Goal: Task Accomplishment & Management: Use online tool/utility

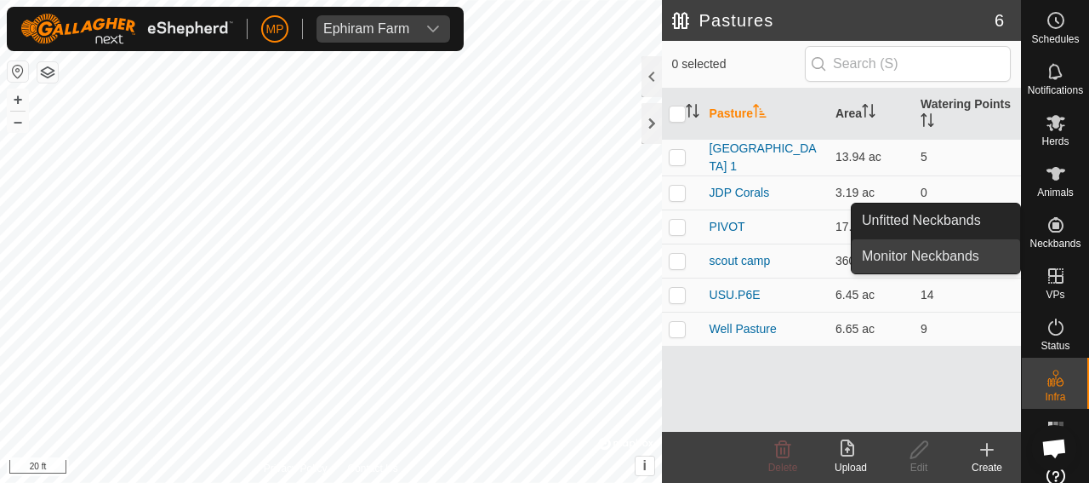
click at [945, 257] on link "Monitor Neckbands" at bounding box center [936, 256] width 169 height 34
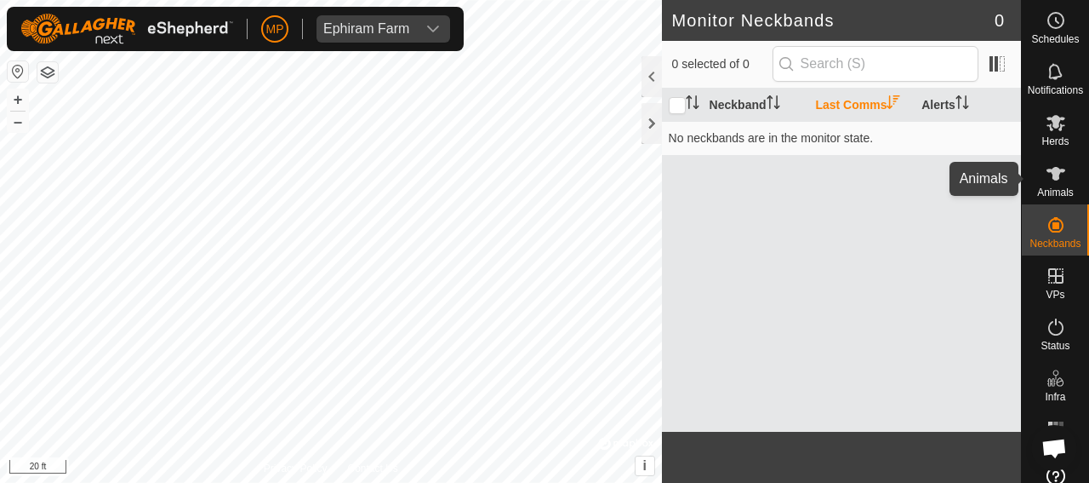
click at [1047, 178] on icon at bounding box center [1056, 174] width 19 height 14
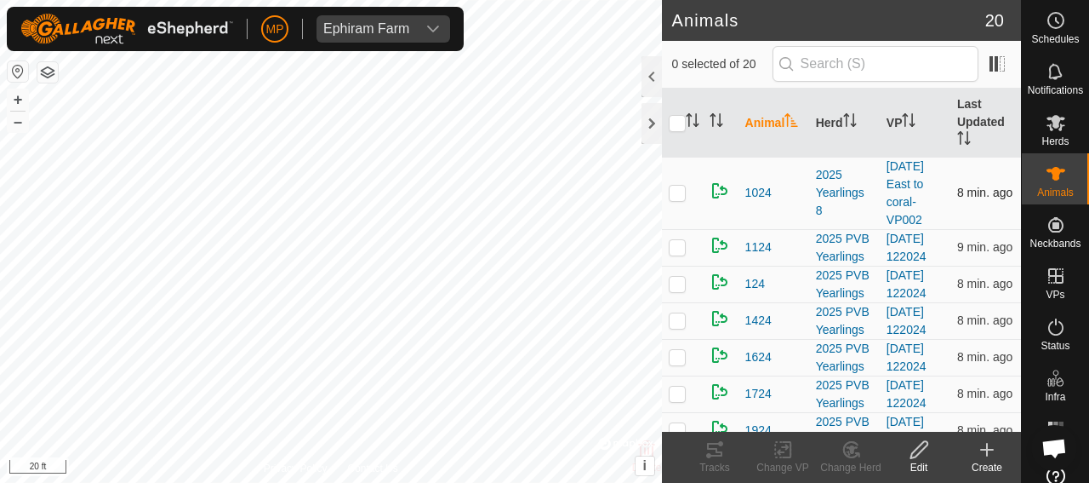
click at [678, 195] on p-checkbox at bounding box center [677, 193] width 17 height 14
click at [713, 452] on icon at bounding box center [715, 449] width 20 height 20
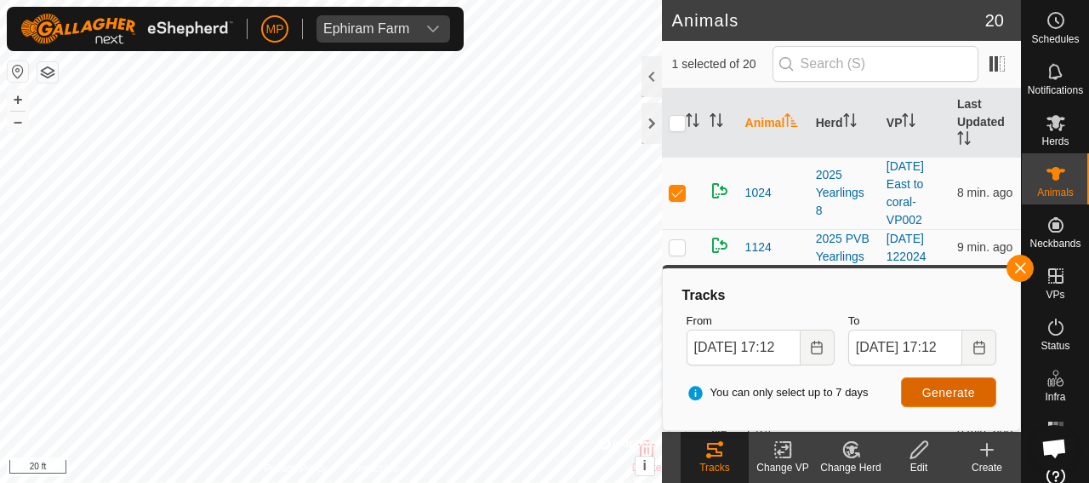
click at [946, 392] on span "Generate" at bounding box center [949, 393] width 53 height 14
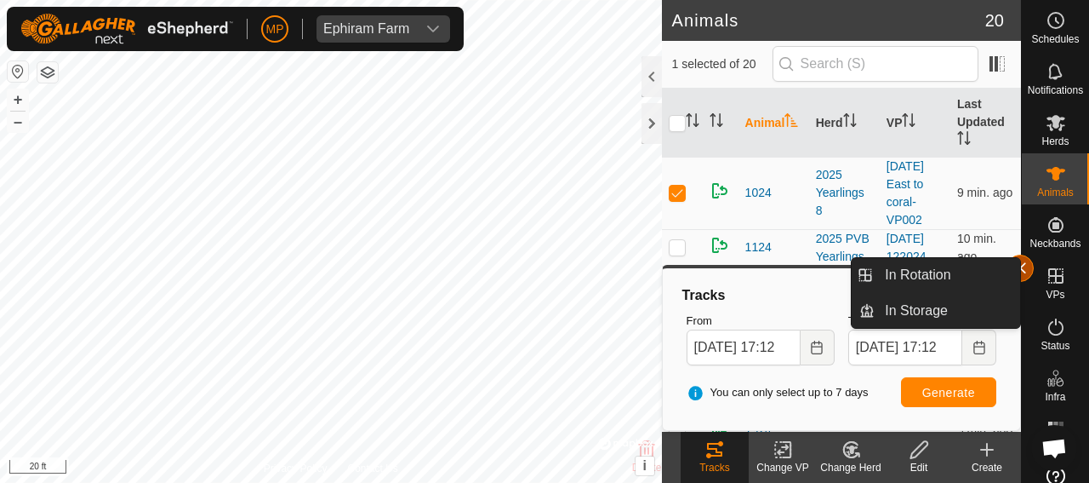
click at [1025, 267] on button "button" at bounding box center [1020, 267] width 27 height 27
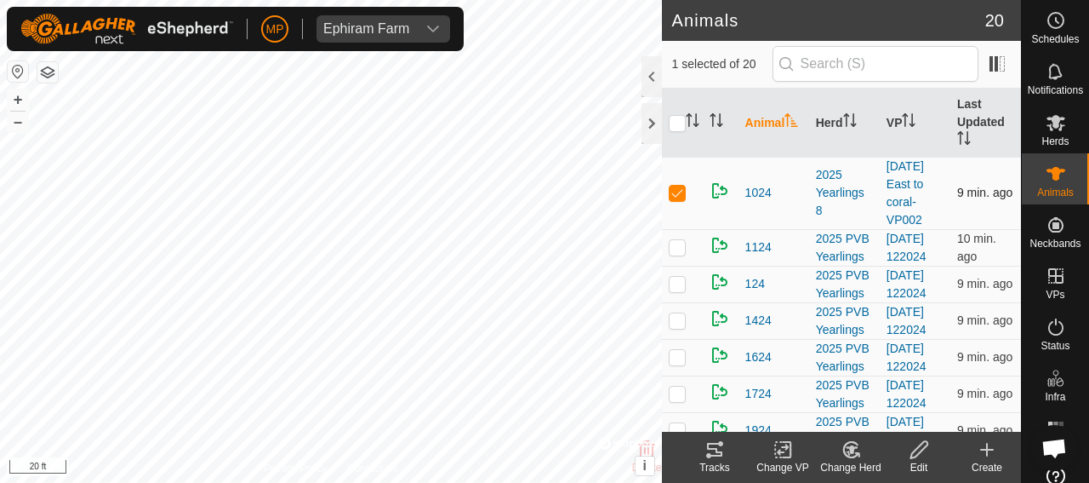
click at [670, 191] on p-checkbox at bounding box center [677, 193] width 17 height 14
checkbox input "false"
click at [674, 254] on p-checkbox at bounding box center [677, 247] width 17 height 14
checkbox input "true"
click at [716, 455] on icon at bounding box center [714, 450] width 15 height 14
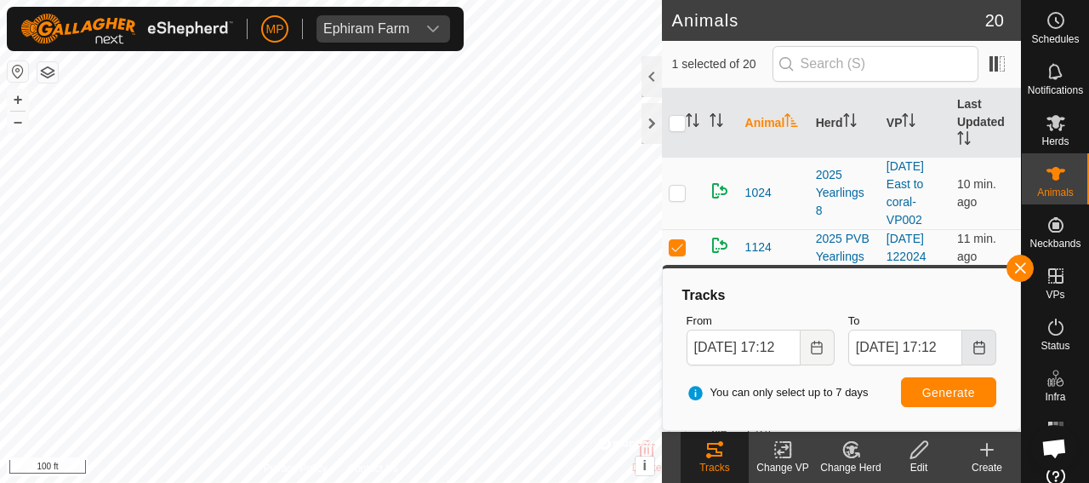
click at [980, 350] on icon "Choose Date" at bounding box center [980, 347] width 14 height 14
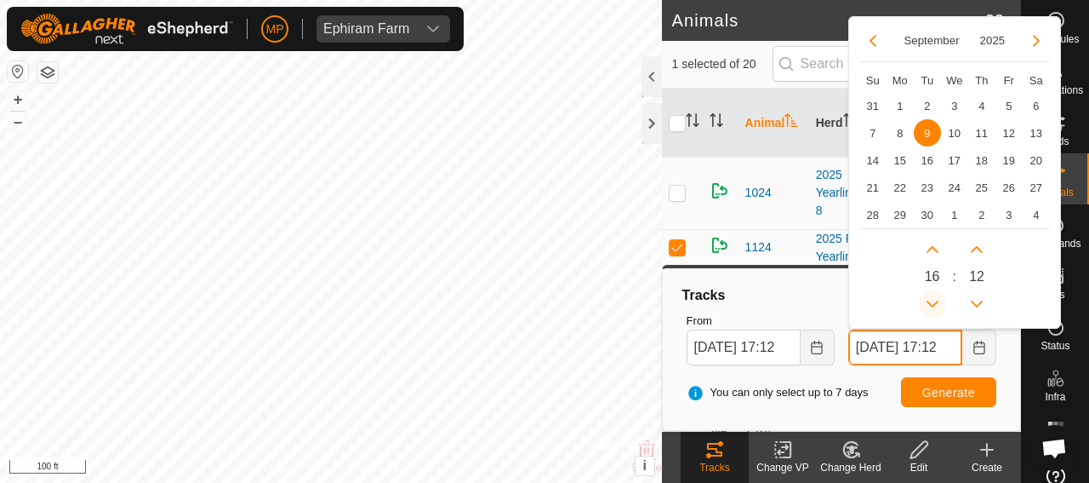
click at [929, 305] on button "Previous Hour" at bounding box center [932, 303] width 27 height 27
click at [930, 306] on span "Previous Hour" at bounding box center [930, 306] width 0 height 0
click at [929, 305] on button "Previous Hour" at bounding box center [932, 303] width 27 height 27
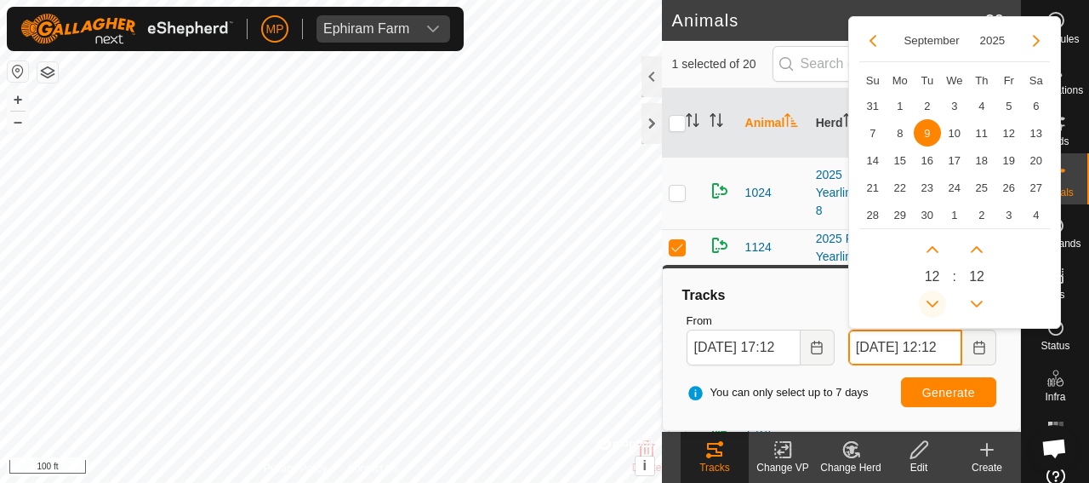
click at [929, 305] on button "Previous Hour" at bounding box center [932, 303] width 27 height 27
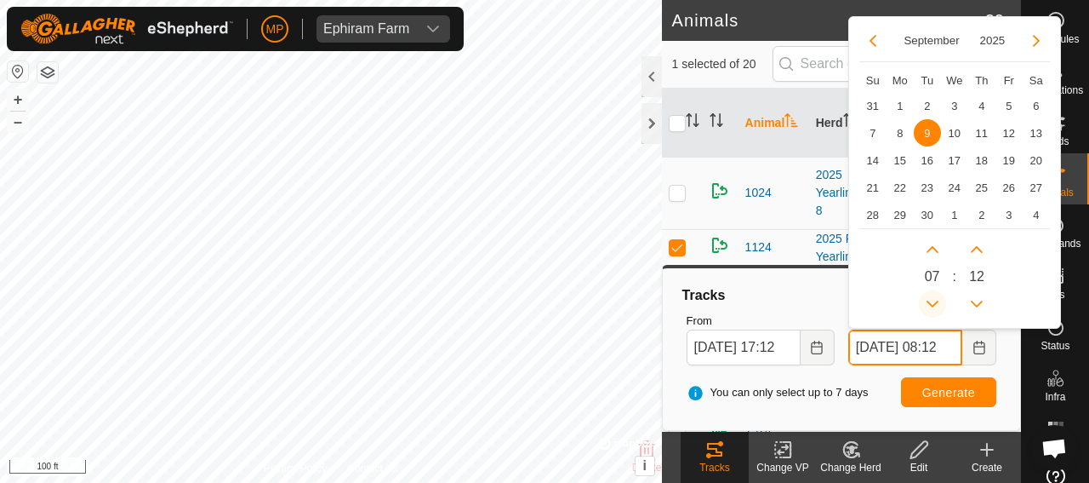
click at [929, 305] on button "Previous Hour" at bounding box center [932, 303] width 27 height 27
click at [930, 306] on span "Previous Hour" at bounding box center [930, 306] width 0 height 0
click at [929, 305] on button "Previous Hour" at bounding box center [932, 303] width 27 height 27
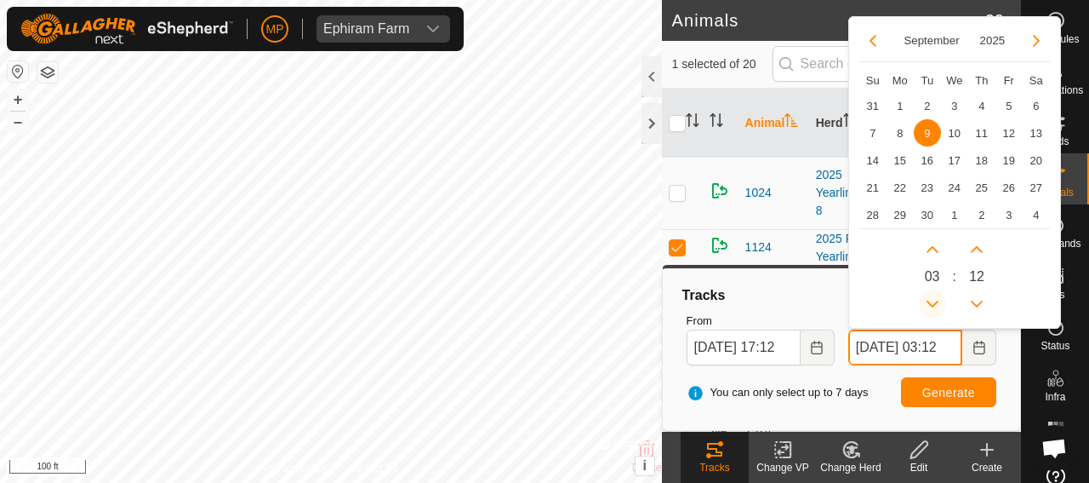
click at [929, 305] on button "Previous Hour" at bounding box center [932, 303] width 27 height 27
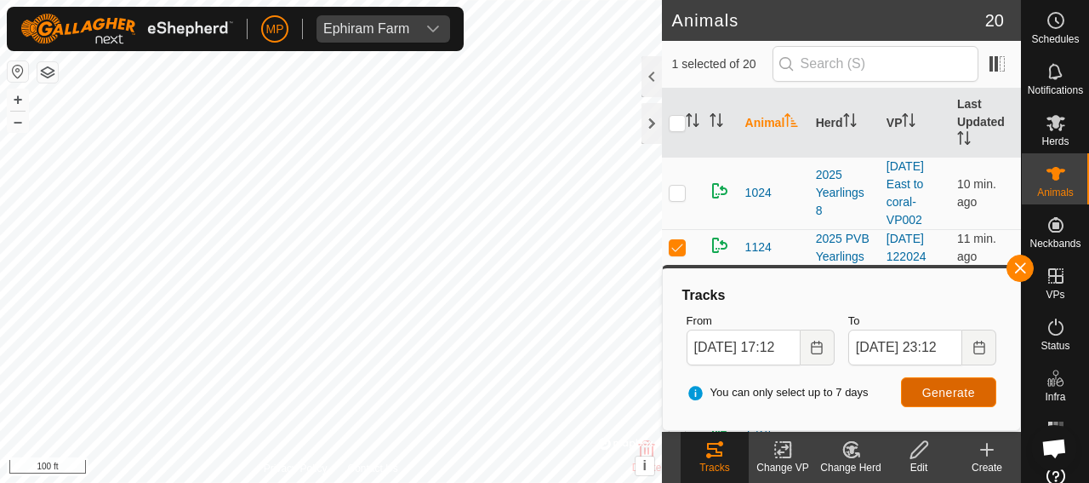
click at [957, 393] on span "Generate" at bounding box center [949, 393] width 53 height 14
click at [976, 349] on icon "Choose Date" at bounding box center [980, 347] width 14 height 14
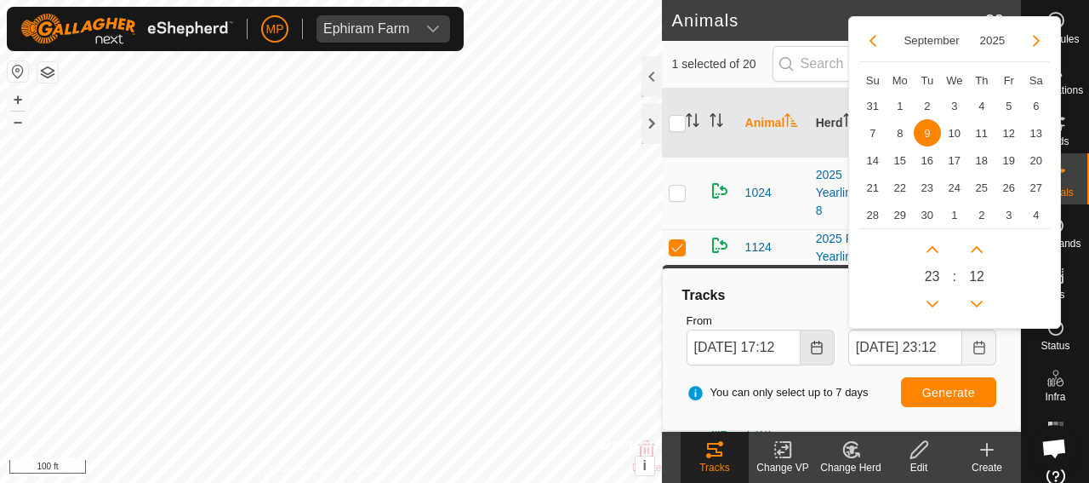
click at [816, 351] on icon "Choose Date" at bounding box center [817, 347] width 14 height 14
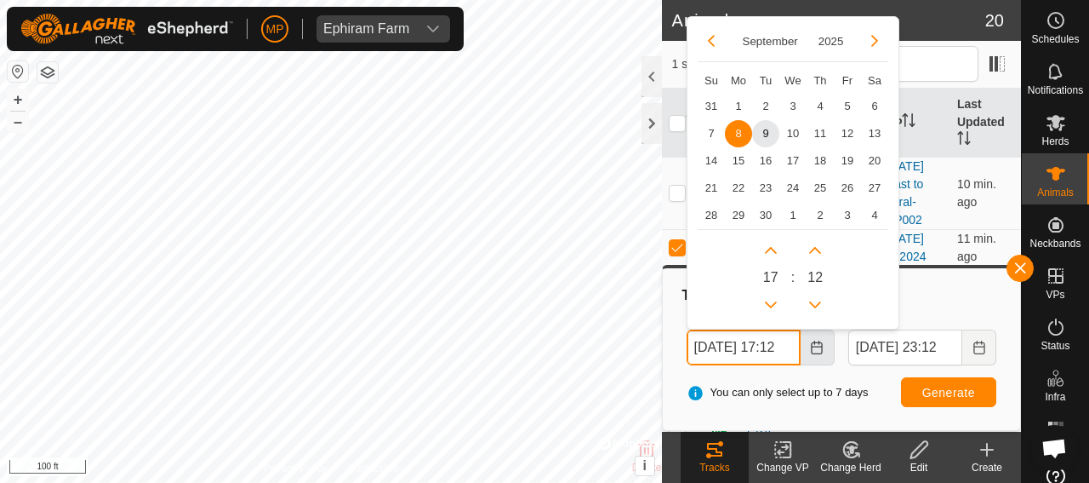
scroll to position [0, 19]
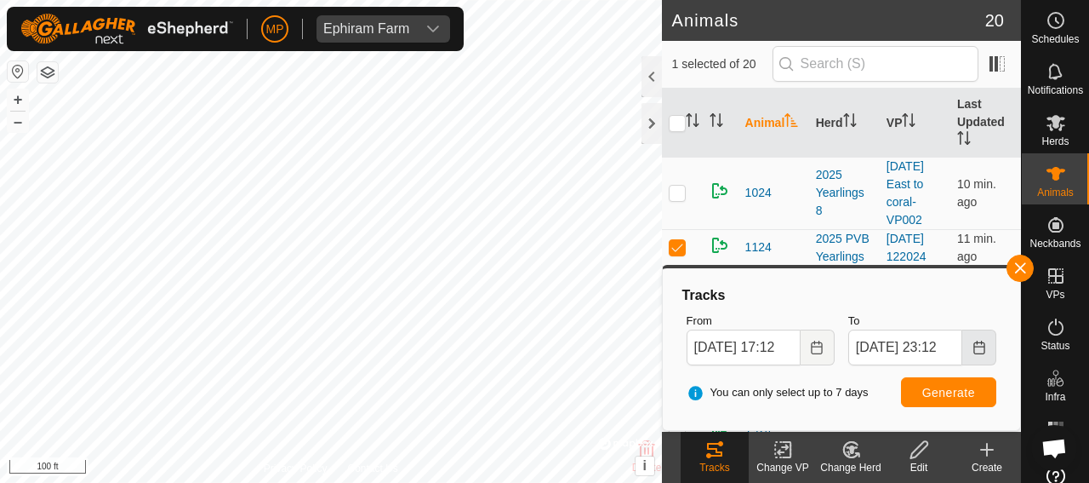
click at [982, 350] on icon "Choose Date" at bounding box center [980, 347] width 14 height 14
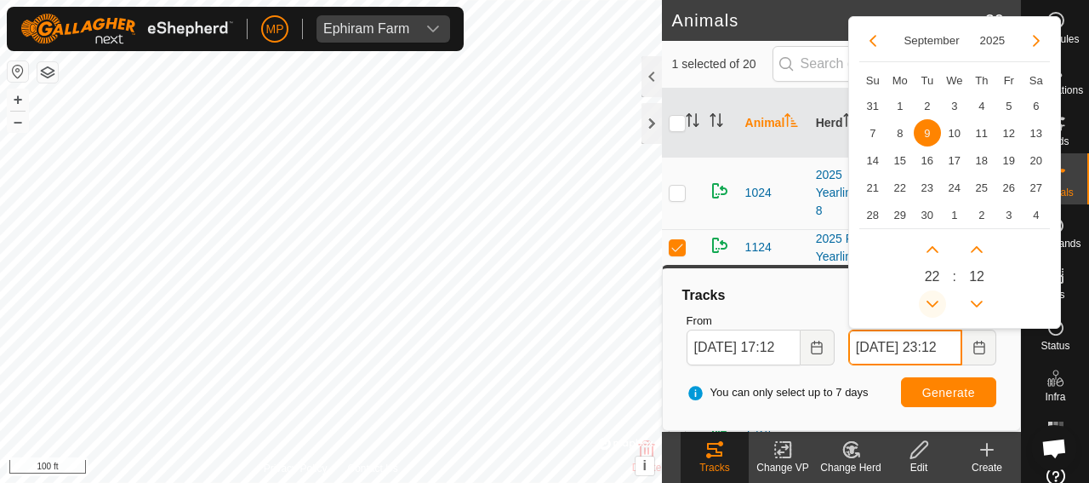
click at [931, 300] on button "Previous Hour" at bounding box center [932, 303] width 27 height 27
click at [931, 300] on icon "Previous Hour" at bounding box center [933, 304] width 14 height 14
type input "[DATE] 05:12"
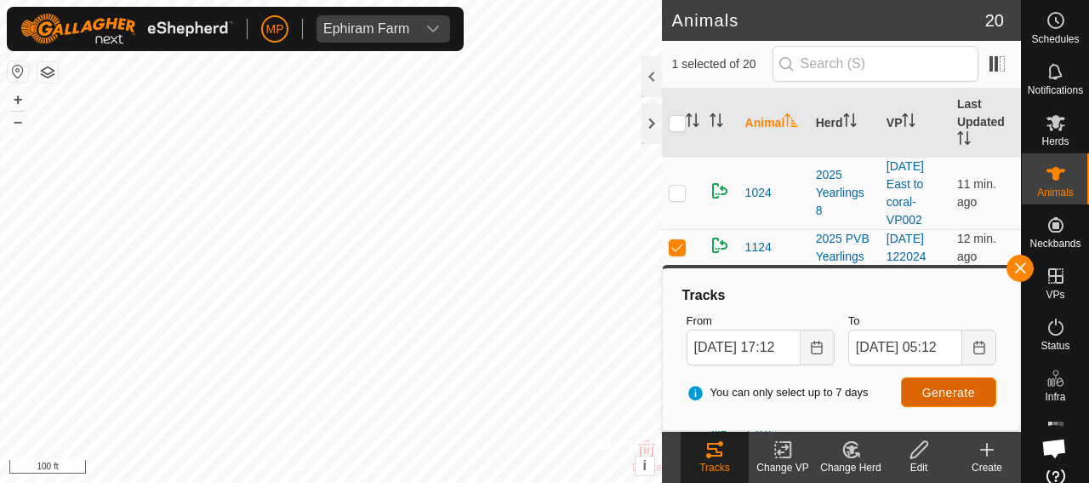
click at [940, 395] on span "Generate" at bounding box center [949, 393] width 53 height 14
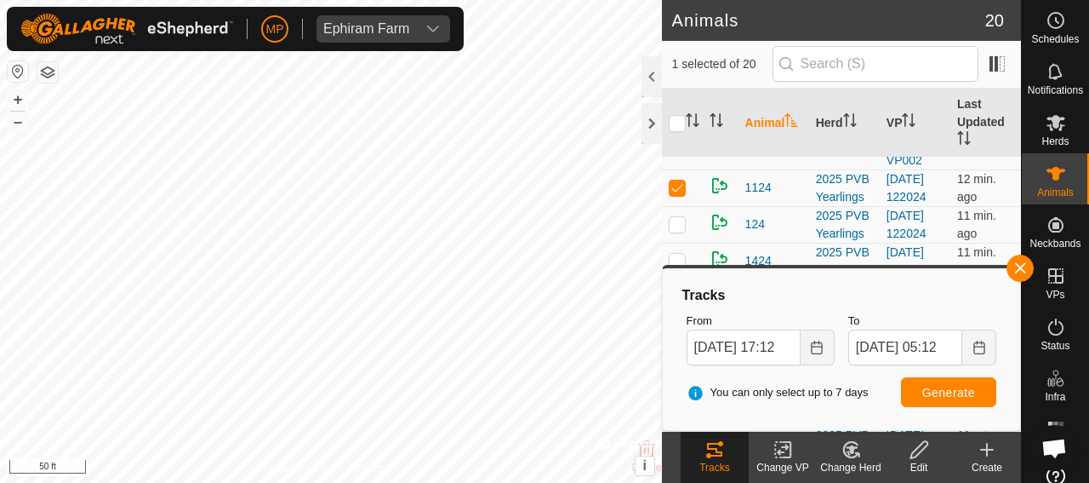
scroll to position [65, 0]
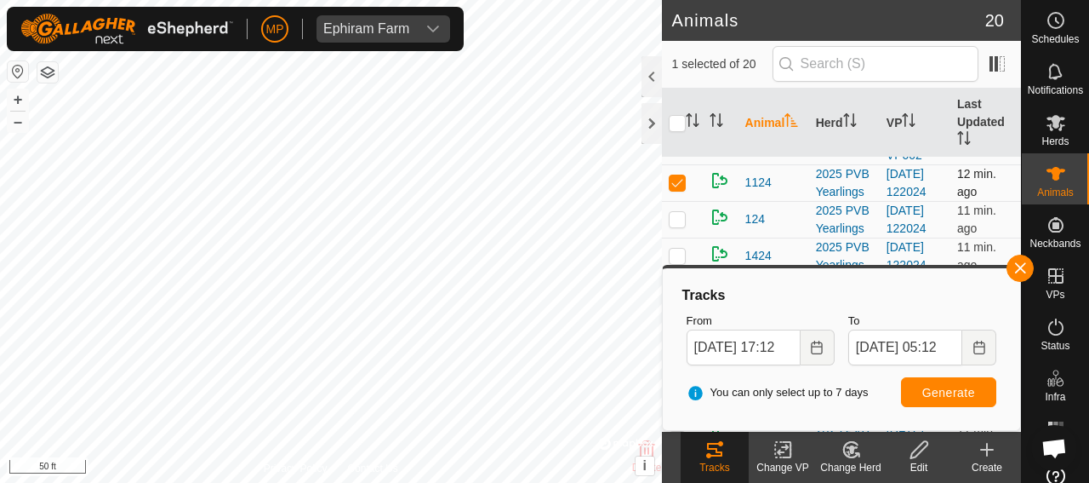
click at [675, 189] on p-checkbox at bounding box center [677, 182] width 17 height 14
checkbox input "false"
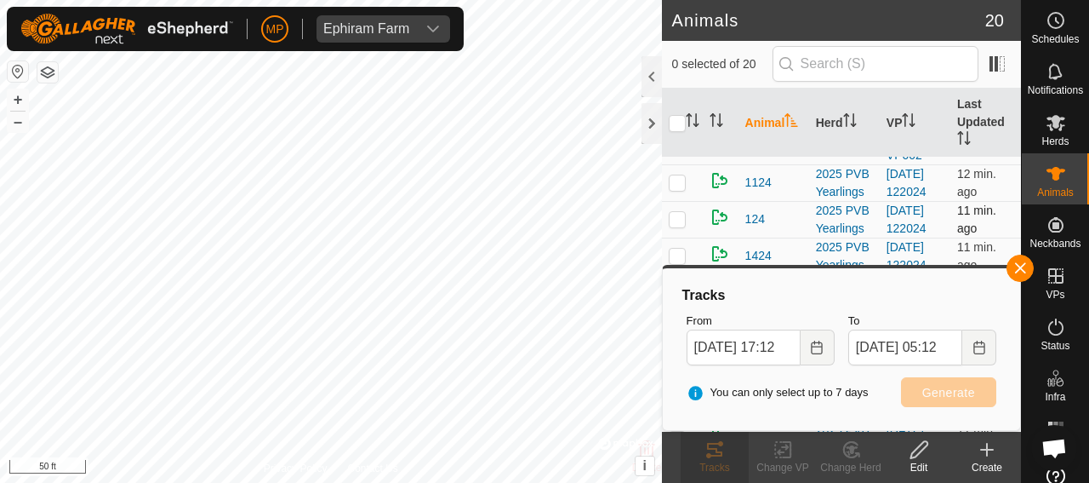
click at [674, 226] on p-checkbox at bounding box center [677, 219] width 17 height 14
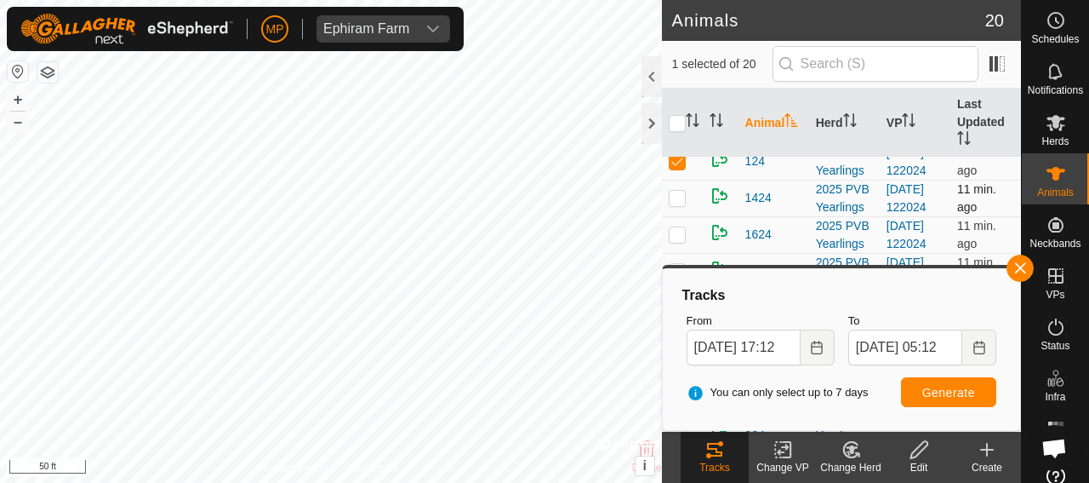
scroll to position [150, 0]
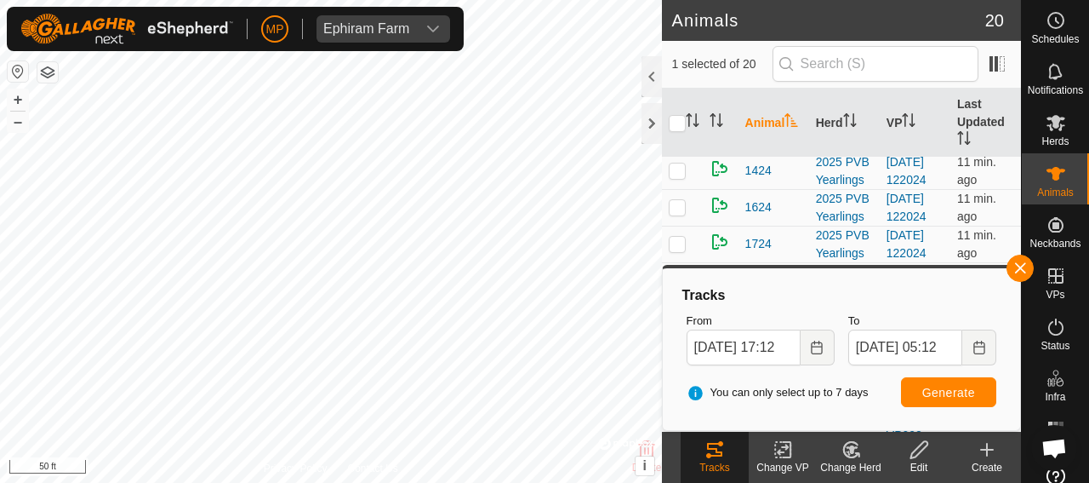
click at [676, 140] on p-checkbox at bounding box center [677, 134] width 17 height 14
checkbox input "false"
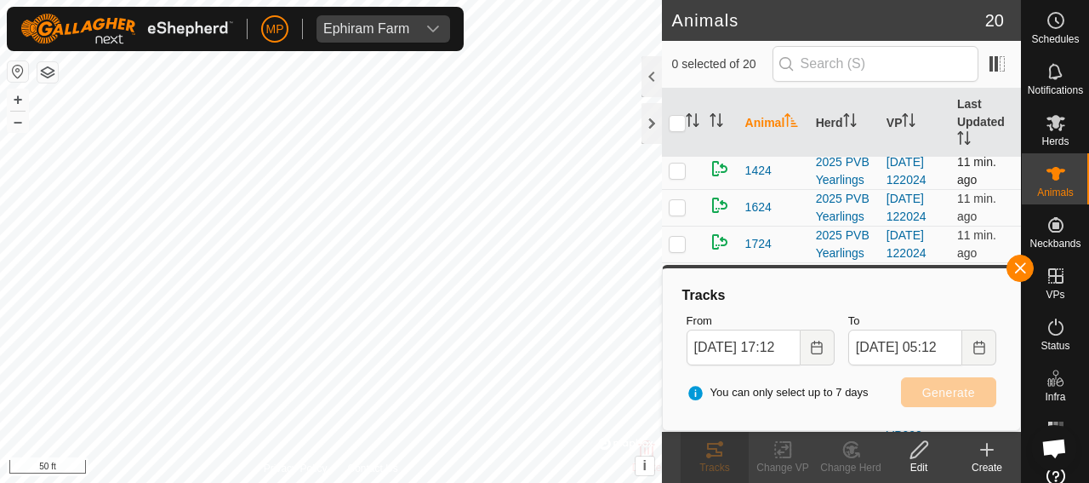
click at [676, 177] on p-checkbox at bounding box center [677, 170] width 17 height 14
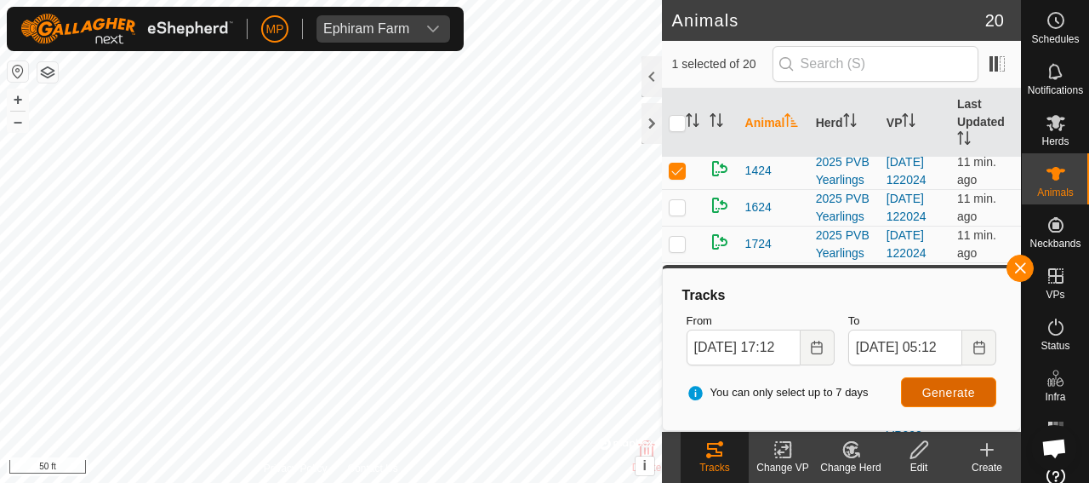
click at [955, 390] on span "Generate" at bounding box center [949, 393] width 53 height 14
click at [678, 177] on p-checkbox at bounding box center [677, 170] width 17 height 14
checkbox input "false"
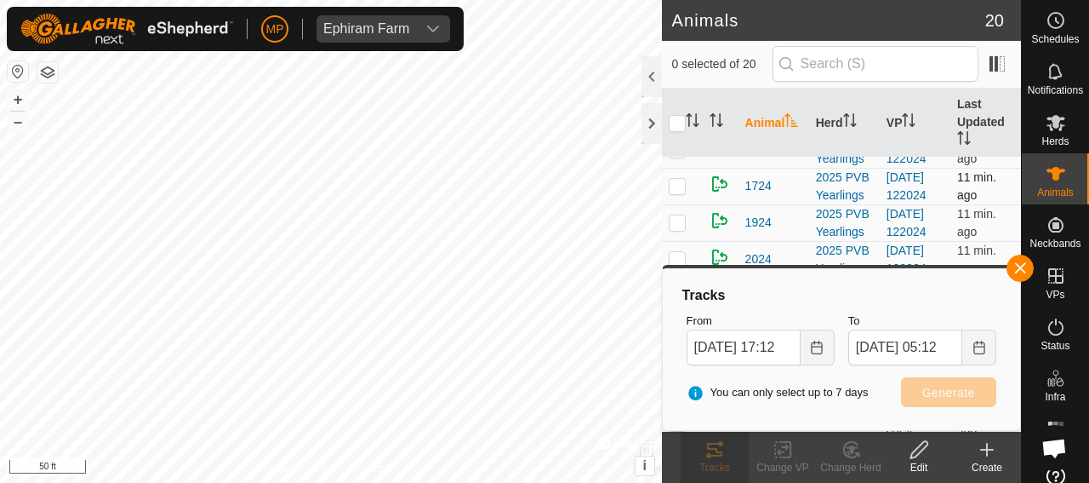
scroll to position [235, 0]
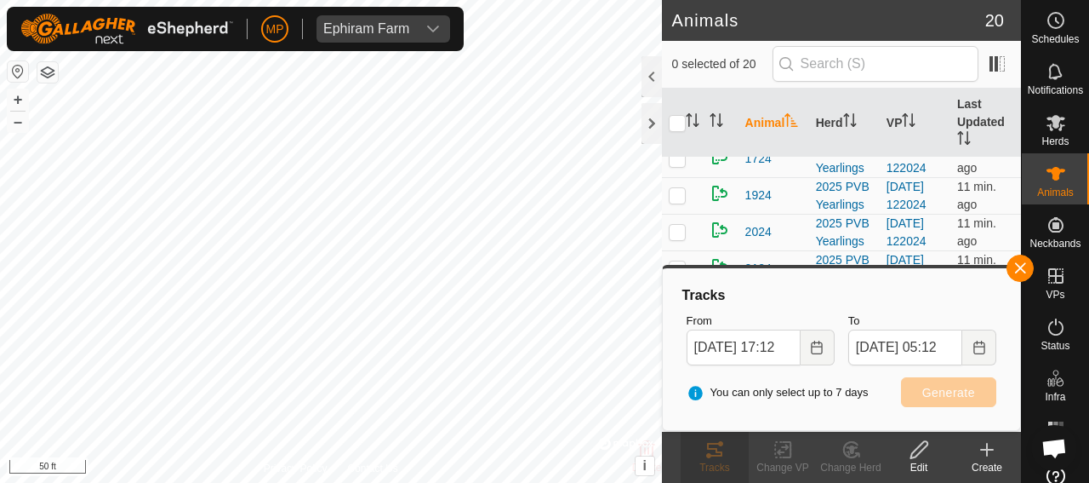
click at [674, 129] on p-checkbox at bounding box center [677, 122] width 17 height 14
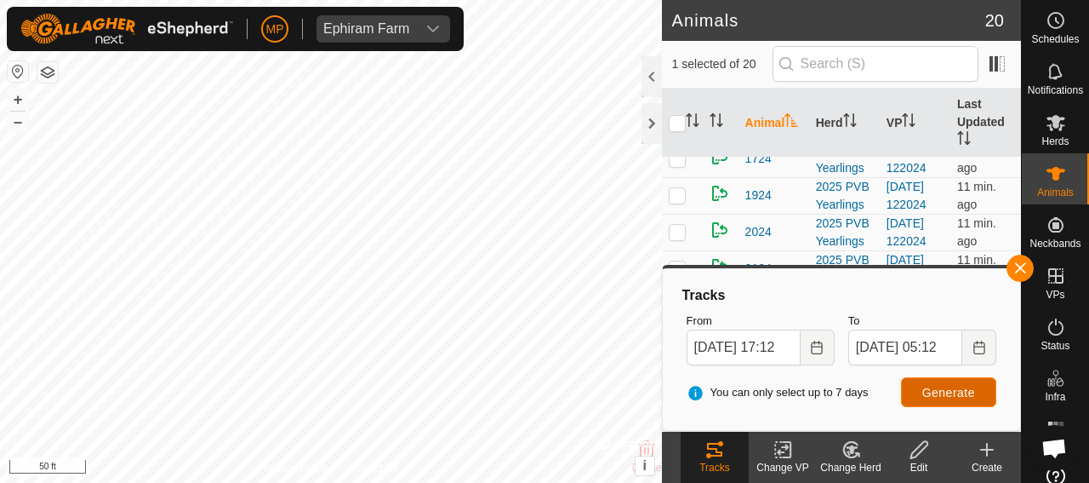
click at [947, 394] on span "Generate" at bounding box center [949, 393] width 53 height 14
click at [1021, 268] on button "button" at bounding box center [1020, 267] width 27 height 27
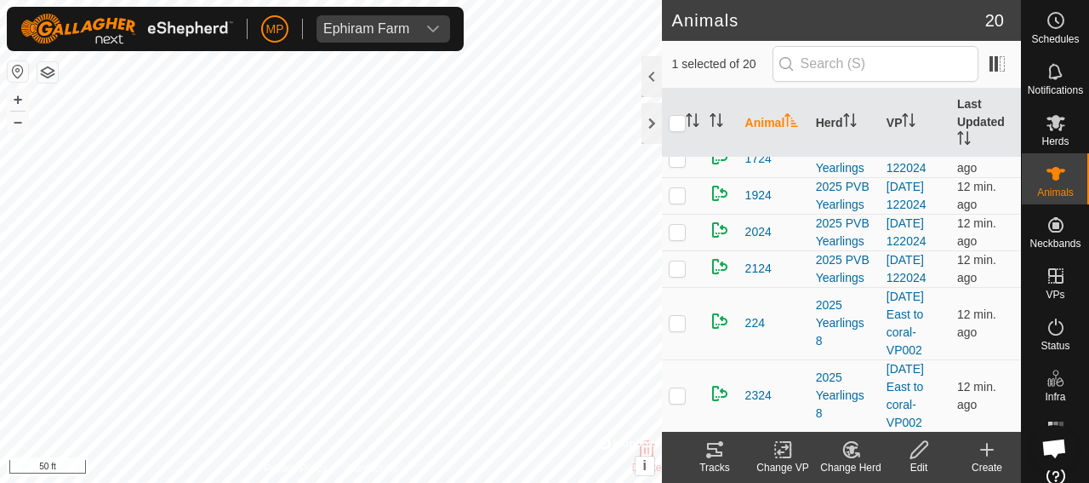
click at [675, 129] on p-checkbox at bounding box center [677, 122] width 17 height 14
checkbox input "false"
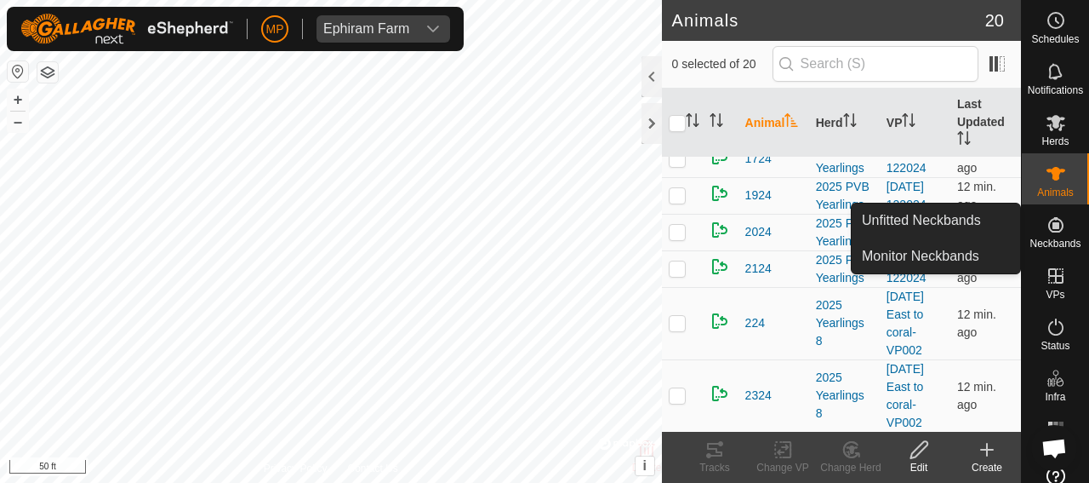
click at [1049, 231] on icon at bounding box center [1055, 224] width 15 height 15
click at [927, 254] on link "Monitor Neckbands" at bounding box center [936, 256] width 169 height 34
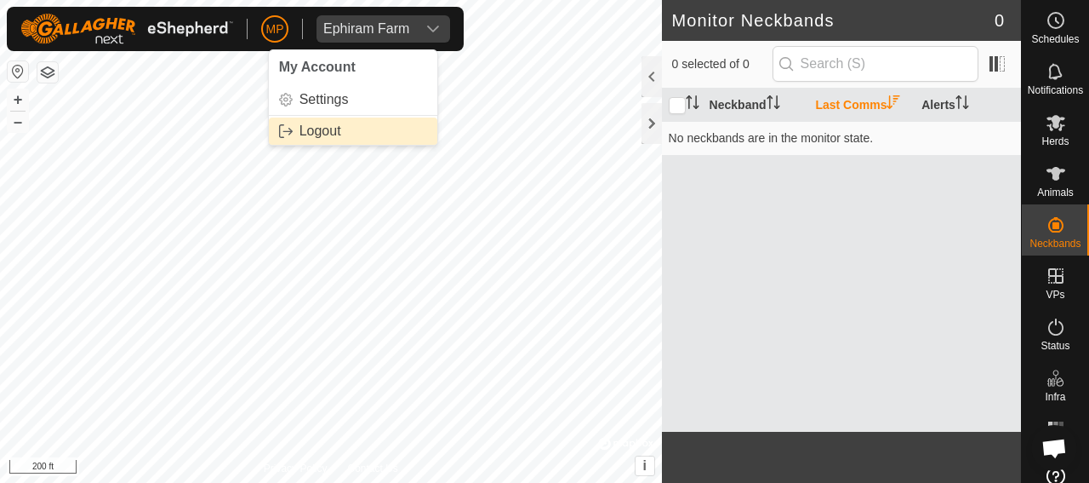
click at [321, 132] on link "Logout" at bounding box center [353, 130] width 169 height 27
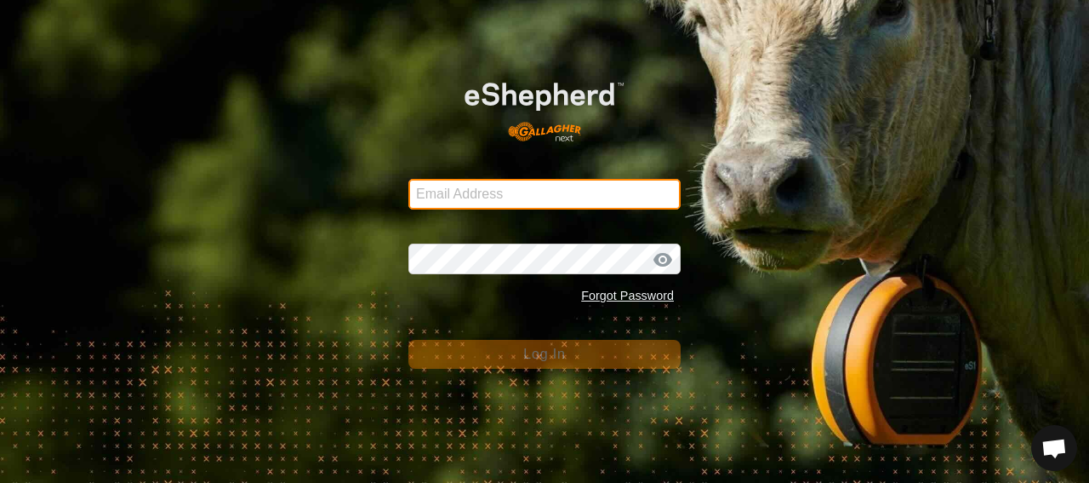
type input "[PERSON_NAME][EMAIL_ADDRESS][PERSON_NAME][DOMAIN_NAME]"
